Goal: Task Accomplishment & Management: Manage account settings

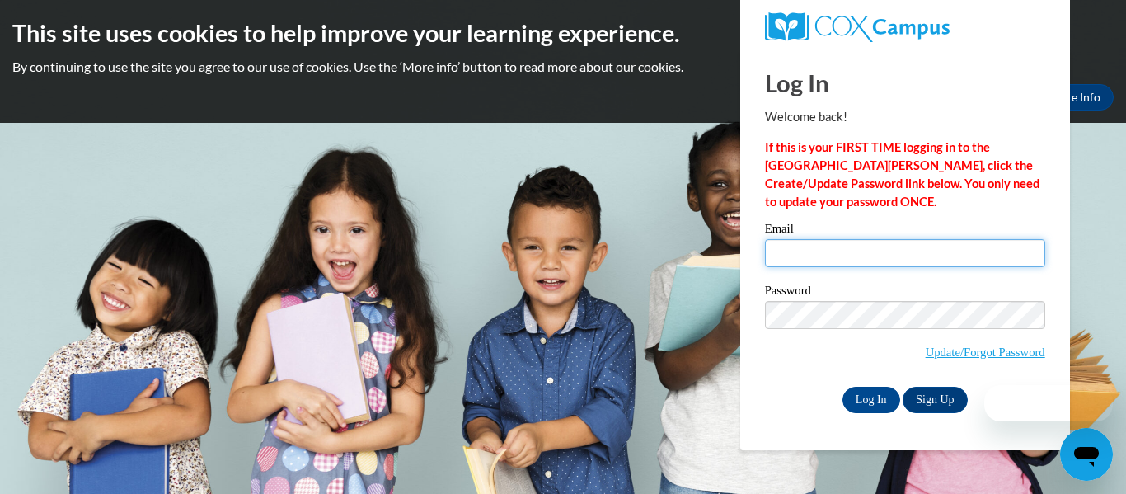
click at [819, 251] on input "Email" at bounding box center [905, 253] width 280 height 28
type input "[EMAIL_ADDRESS][DOMAIN_NAME]"
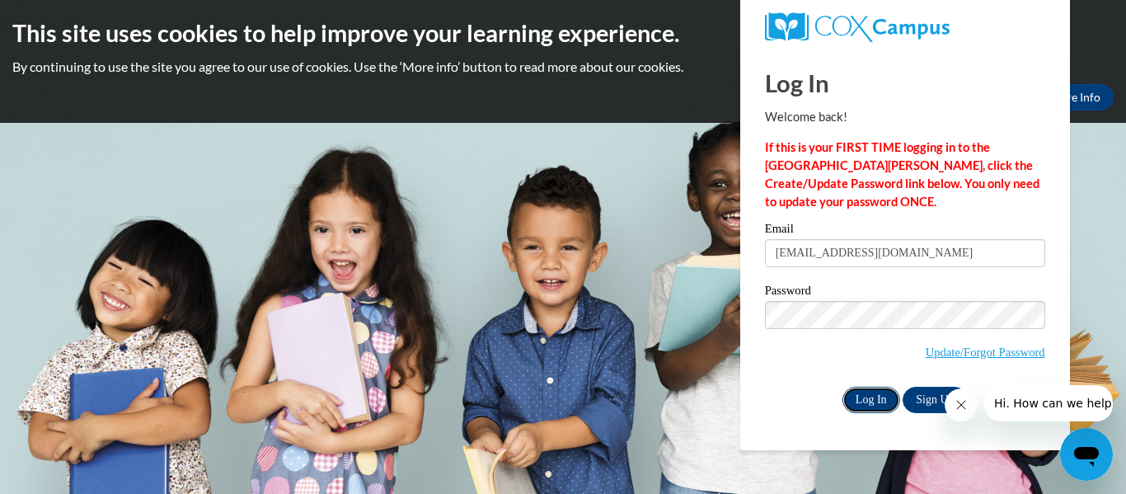
click at [879, 392] on input "Log In" at bounding box center [872, 400] width 58 height 26
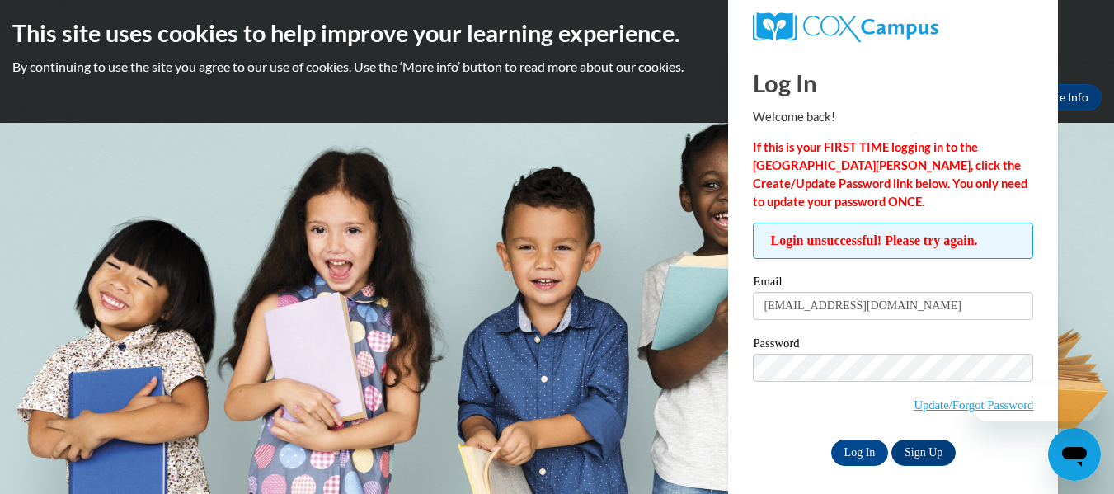
click at [979, 412] on div at bounding box center [1016, 403] width 168 height 36
click at [948, 404] on icon "Close message from company" at bounding box center [948, 404] width 13 height 13
click at [920, 405] on link "Update/Forgot Password" at bounding box center [973, 404] width 120 height 13
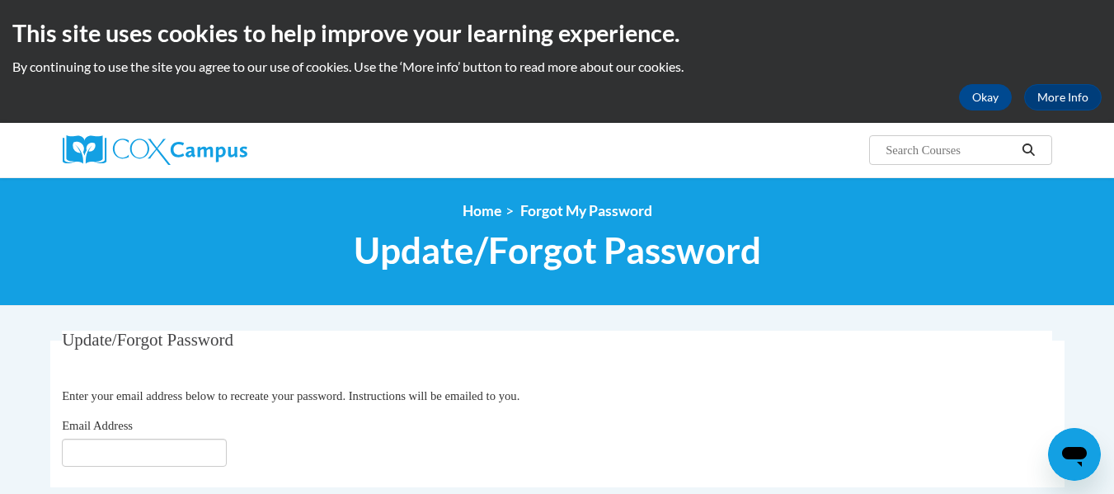
scroll to position [217, 0]
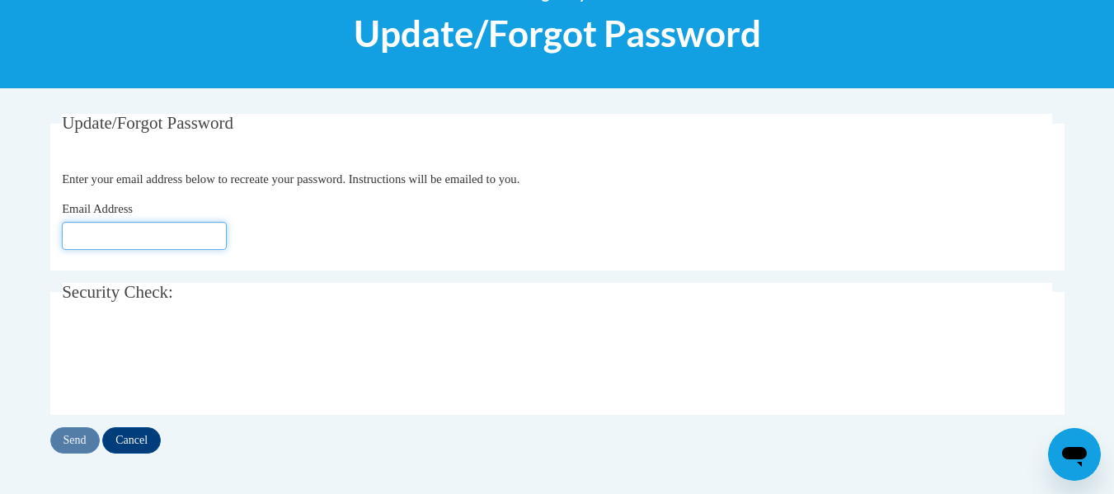
click at [135, 233] on input "Email Address" at bounding box center [144, 236] width 165 height 28
type input "[EMAIL_ADDRESS][DOMAIN_NAME]"
click at [76, 439] on input "Send" at bounding box center [74, 440] width 49 height 26
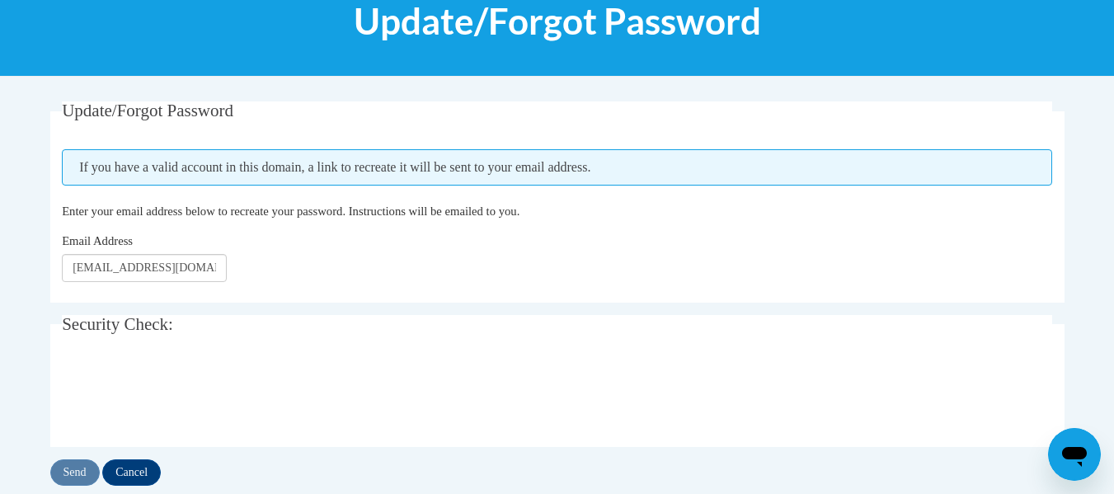
scroll to position [228, 0]
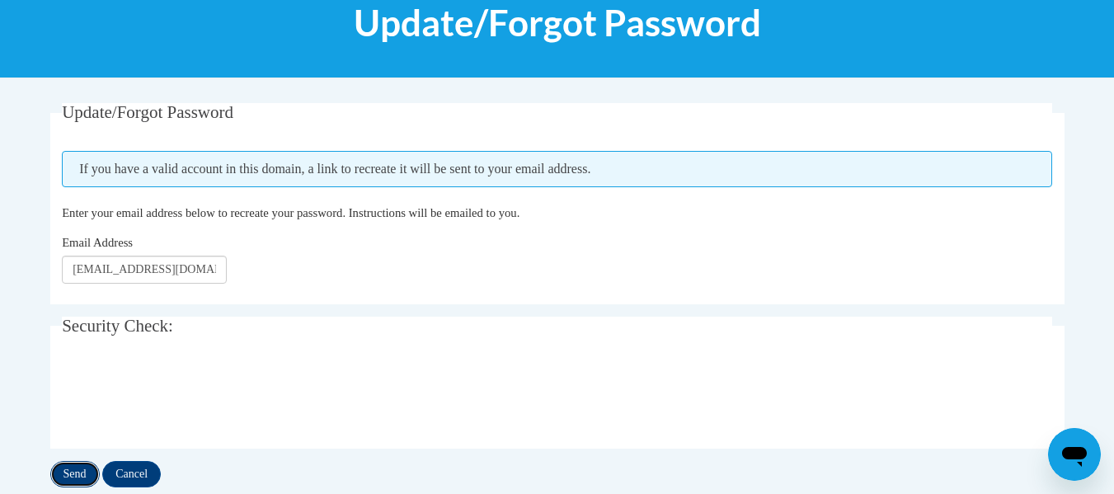
click at [66, 474] on input "Send" at bounding box center [74, 474] width 49 height 26
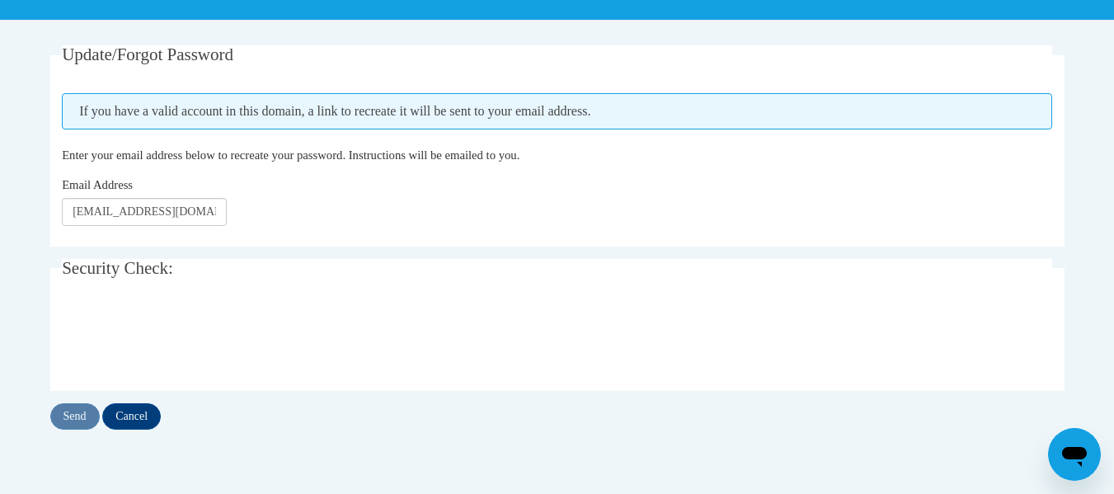
scroll to position [286, 0]
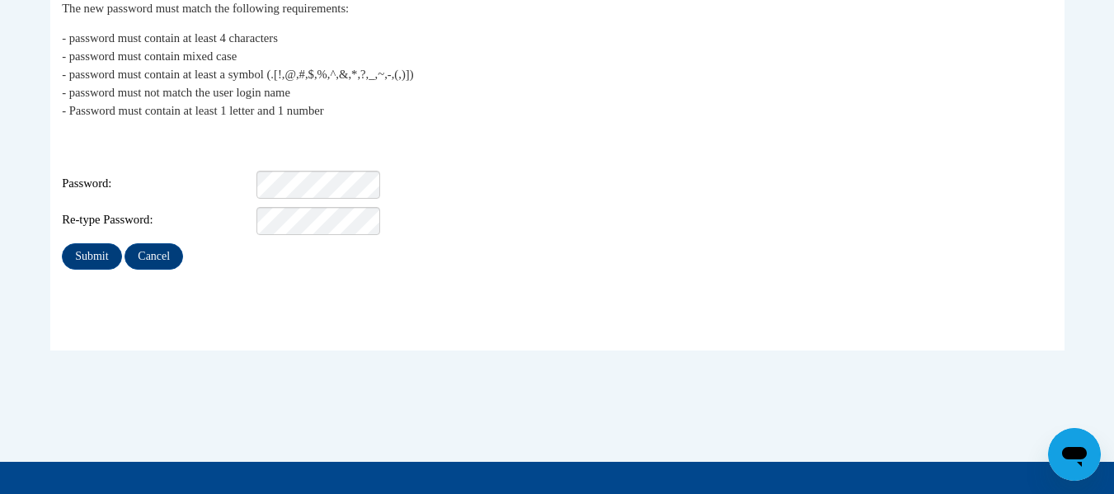
scroll to position [343, 0]
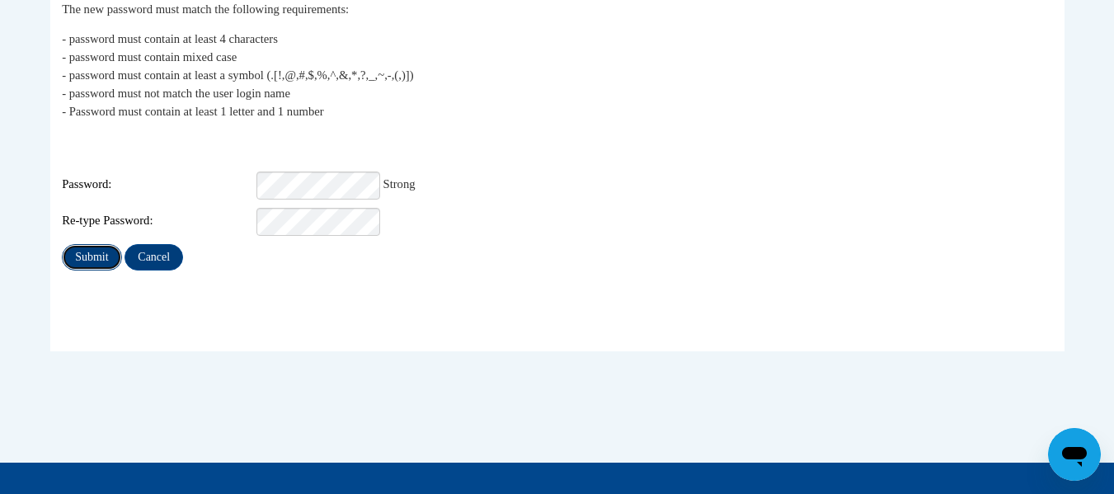
click at [104, 244] on input "Submit" at bounding box center [91, 257] width 59 height 26
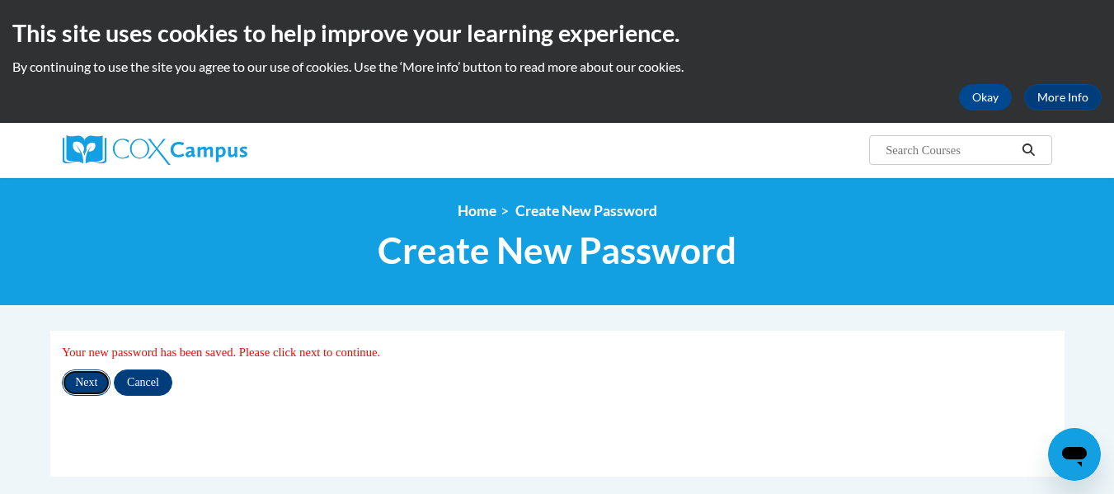
click at [82, 374] on input "Next" at bounding box center [86, 382] width 49 height 26
